Goal: Book appointment/travel/reservation

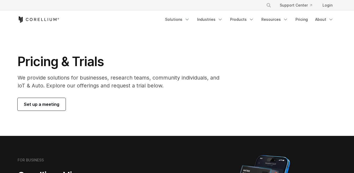
click at [52, 107] on span "Set up a meeting" at bounding box center [41, 104] width 35 height 6
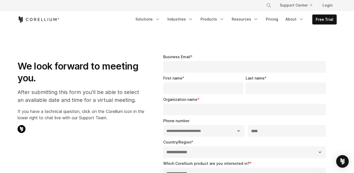
select select "**"
click at [36, 21] on icon "Corellium Home" at bounding box center [35, 19] width 2 height 3
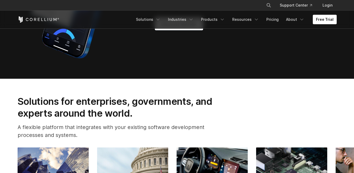
scroll to position [501, 0]
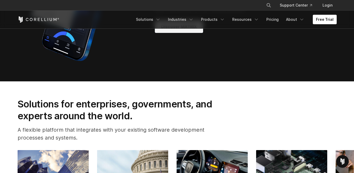
click at [188, 30] on span "Discover MATRIX" at bounding box center [179, 26] width 36 height 6
click at [190, 30] on span "Discover MATRIX" at bounding box center [179, 26] width 36 height 6
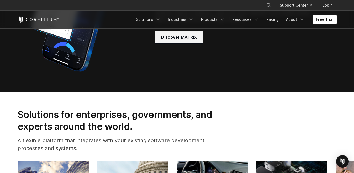
scroll to position [436, 0]
